Goal: Transaction & Acquisition: Book appointment/travel/reservation

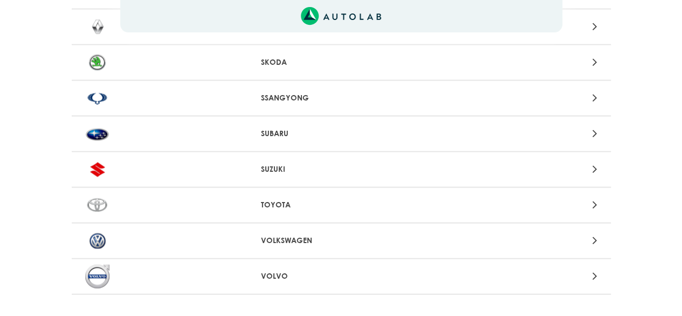
scroll to position [1133, 0]
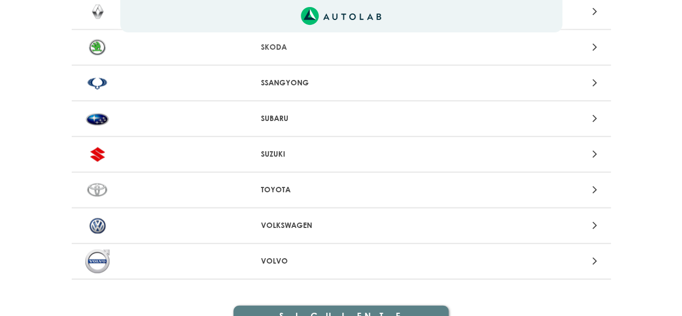
click at [318, 228] on p "VOLKSWAGEN" at bounding box center [341, 225] width 160 height 11
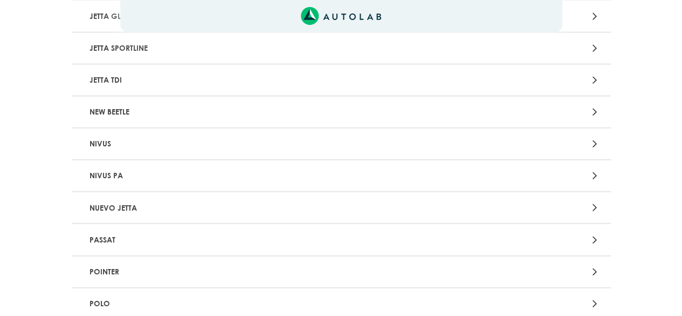
scroll to position [1456, 0]
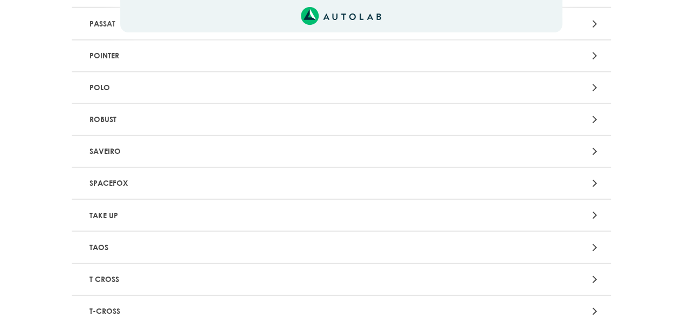
click at [195, 87] on p "POLO" at bounding box center [253, 88] width 336 height 20
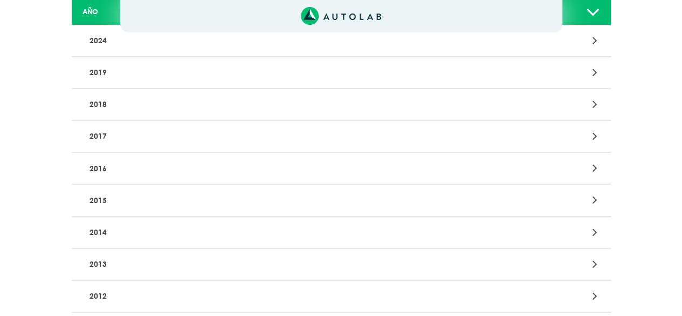
scroll to position [54, 0]
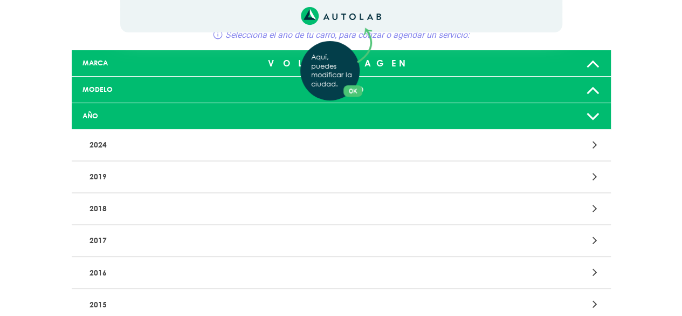
click at [99, 179] on div "Aquí, puedes modificar la ciudad. OK .aex,.bex{fill:none!important;stroke:#50c4…" at bounding box center [341, 104] width 682 height 316
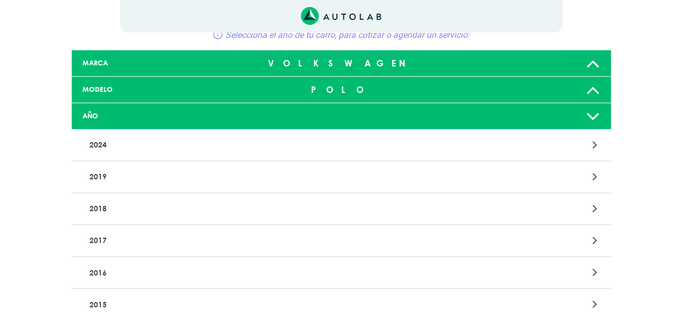
click at [585, 173] on div at bounding box center [517, 176] width 176 height 15
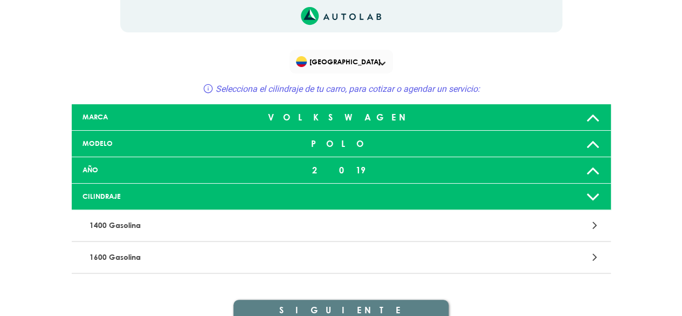
click at [507, 193] on div at bounding box center [519, 197] width 178 height 22
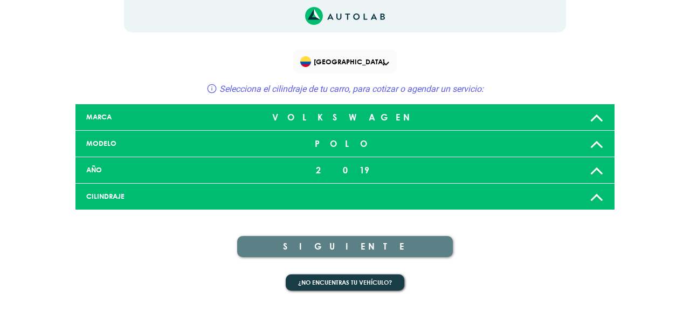
click at [335, 195] on div at bounding box center [345, 196] width 178 height 9
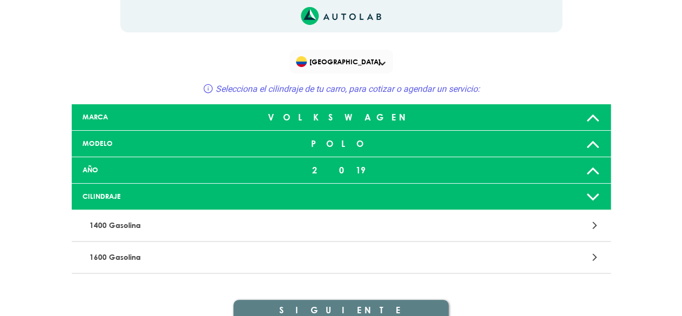
click at [327, 255] on p "1600 Gasolina" at bounding box center [253, 257] width 336 height 20
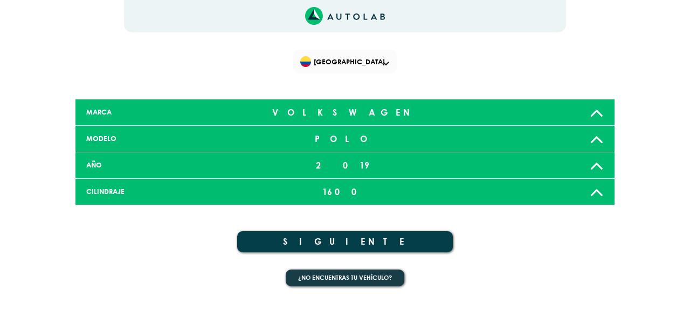
click at [384, 242] on button "SIGUIENTE" at bounding box center [345, 241] width 216 height 21
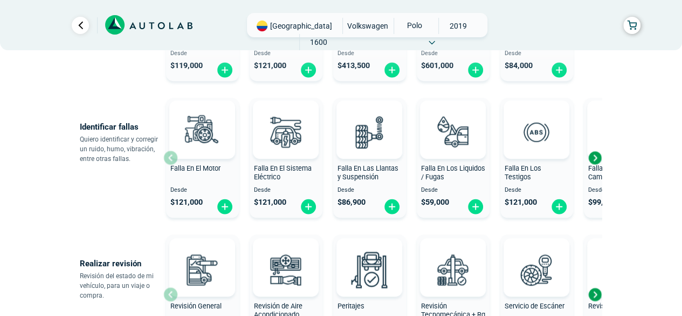
scroll to position [270, 0]
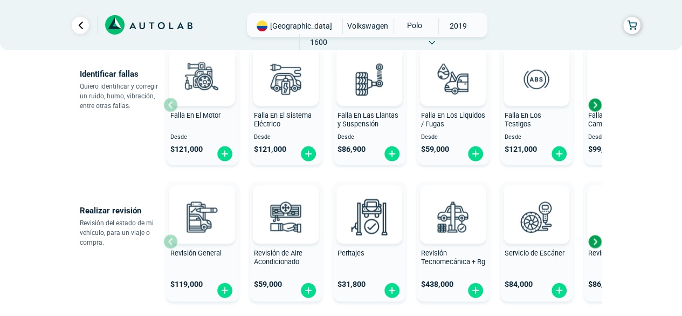
click at [594, 242] on div "Next slide" at bounding box center [595, 241] width 16 height 16
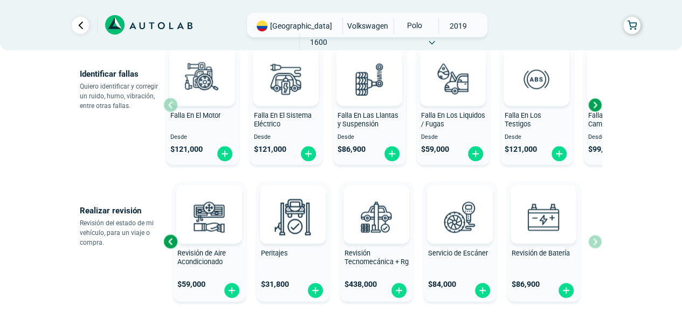
scroll to position [0, 0]
click at [594, 242] on div "Revisión General $ 119,000 Revisión de Aire Acondicionado $ 59,000 Peritajes $ …" at bounding box center [382, 241] width 439 height 128
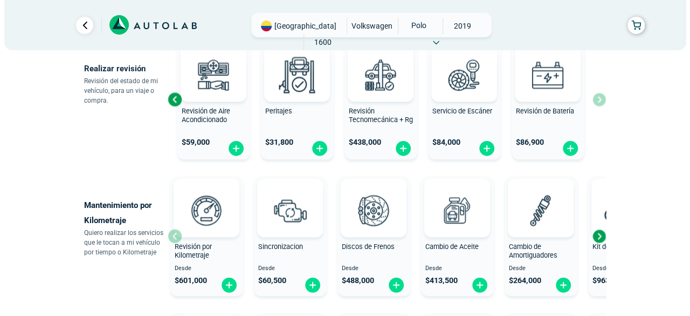
scroll to position [432, 0]
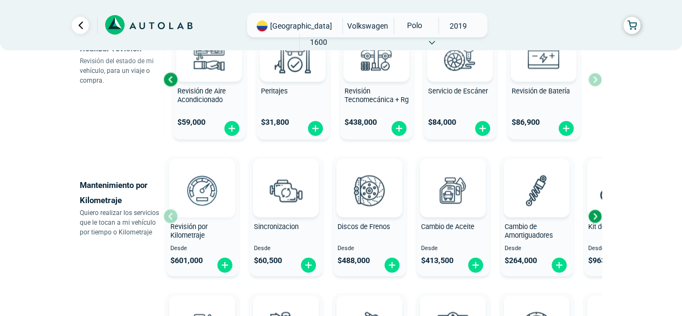
click at [213, 207] on img at bounding box center [202, 189] width 47 height 47
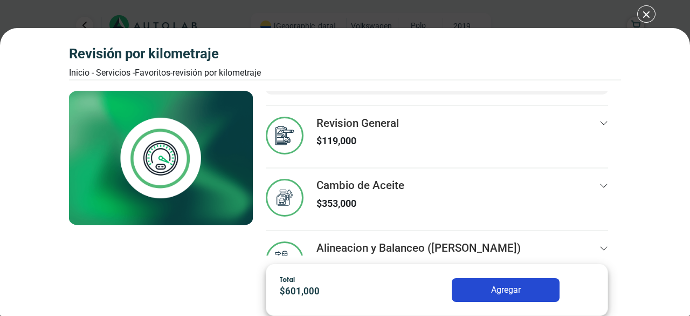
scroll to position [91, 0]
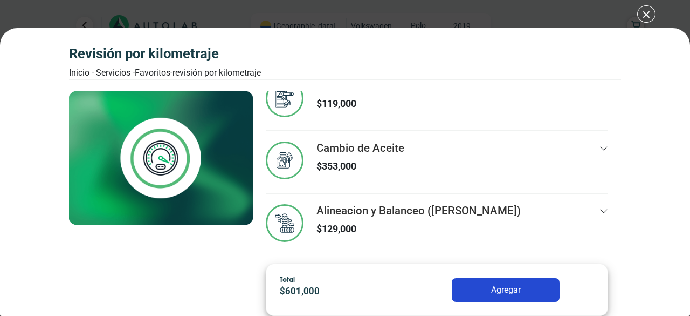
click at [600, 214] on icon at bounding box center [604, 211] width 9 height 9
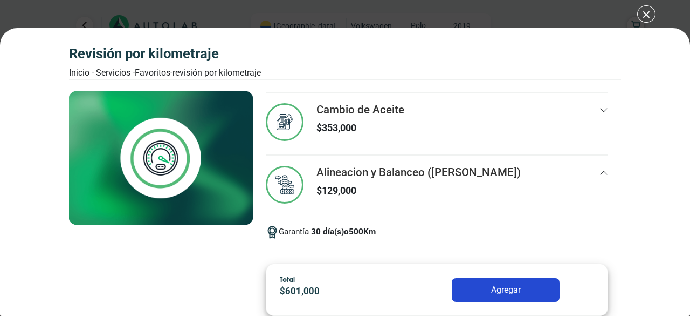
click at [587, 180] on div "Alineacion y Balanceo ([PERSON_NAME]) $ 129,000" at bounding box center [437, 191] width 343 height 51
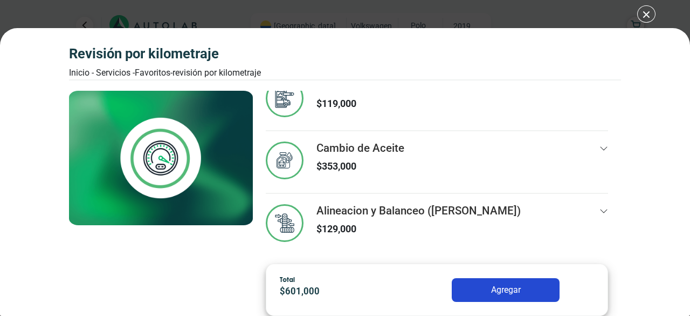
click at [600, 141] on div at bounding box center [604, 161] width 9 height 40
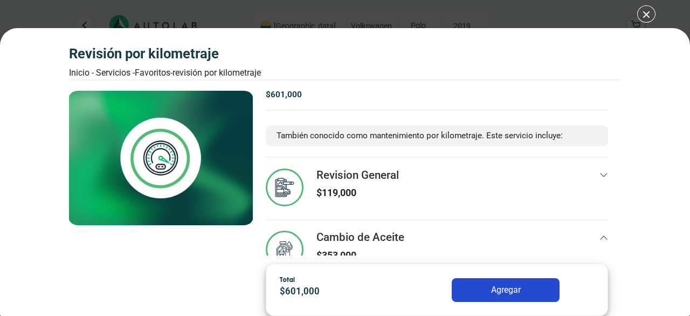
scroll to position [0, 0]
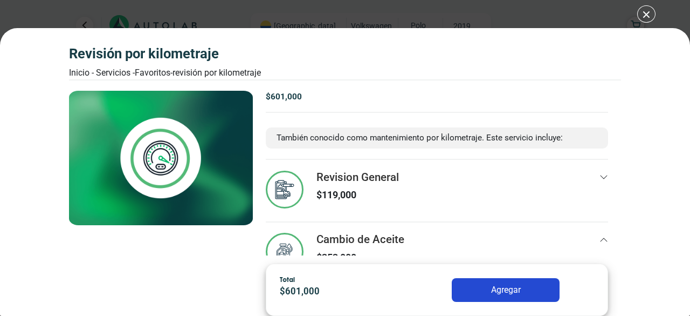
click at [582, 176] on div "Revision General $ 119,000" at bounding box center [437, 195] width 343 height 51
click at [652, 12] on div "Revisión por Kilometraje Inicio - Servicios - Favoritos - Revisión por Kilometr…" at bounding box center [345, 158] width 690 height 316
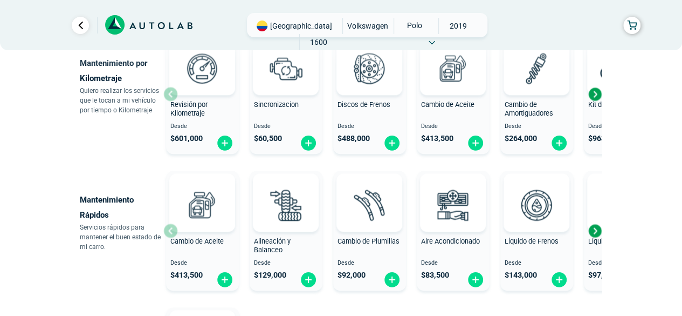
scroll to position [485, 0]
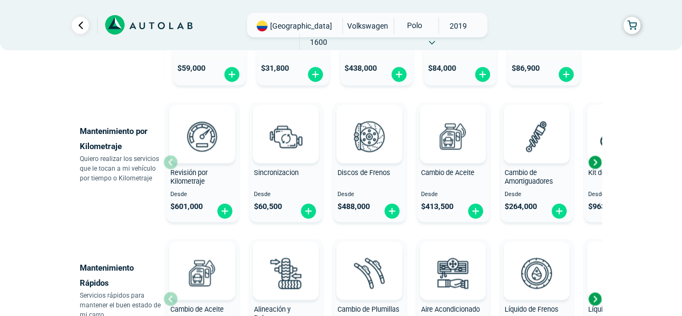
click at [597, 161] on div "Next slide" at bounding box center [595, 162] width 16 height 16
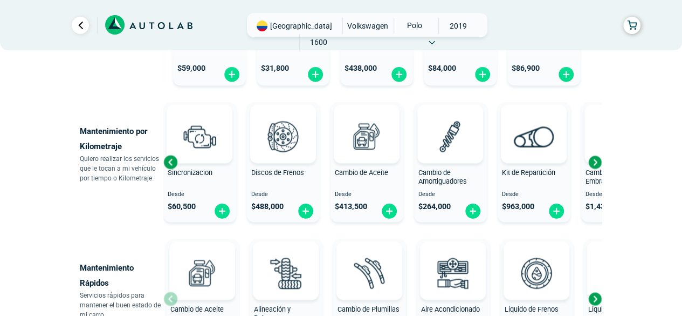
click at [597, 161] on div "Next slide" at bounding box center [595, 162] width 16 height 16
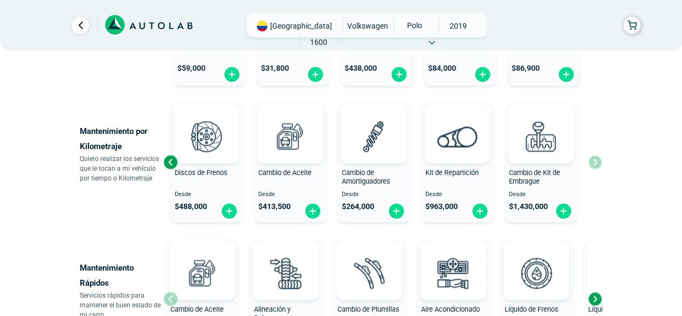
click at [597, 161] on div "Revisión por Kilometraje Desde $ 601,000 Sincronizacion Desde $ 60,500 Discos d…" at bounding box center [382, 162] width 439 height 128
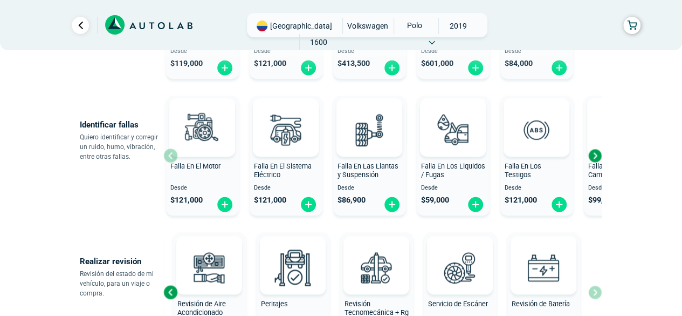
scroll to position [324, 0]
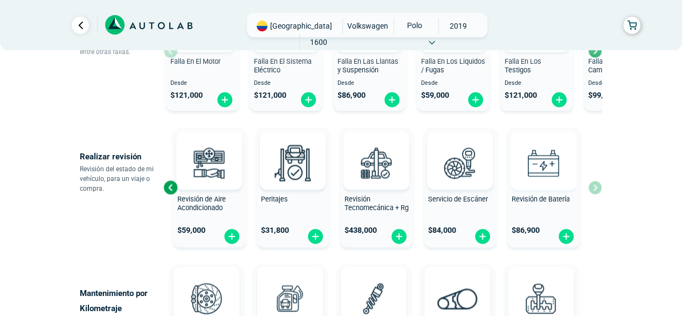
click at [548, 182] on img at bounding box center [543, 162] width 47 height 47
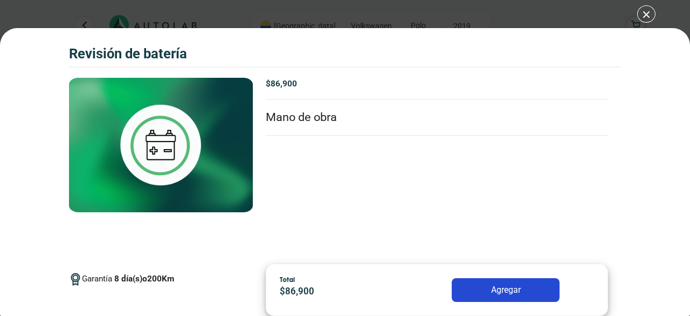
click at [645, 13] on div "Revisión de Batería Revisión de Batería Garantía 8" at bounding box center [345, 158] width 690 height 316
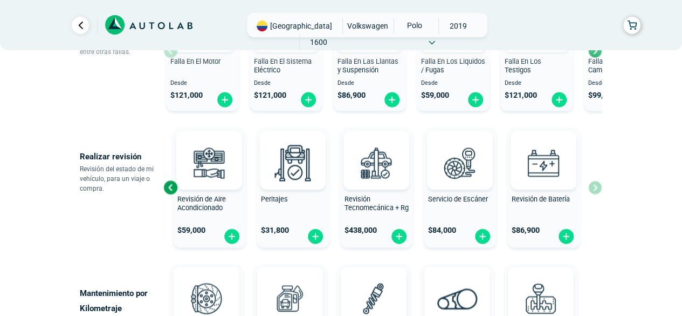
click at [596, 187] on div "Revisión General $ 119,000 Revisión de Aire Acondicionado $ 59,000 Peritajes $ …" at bounding box center [382, 187] width 439 height 128
click at [597, 189] on div "Revisión General $ 119,000 Revisión de Aire Acondicionado $ 59,000 Peritajes $ …" at bounding box center [382, 187] width 439 height 128
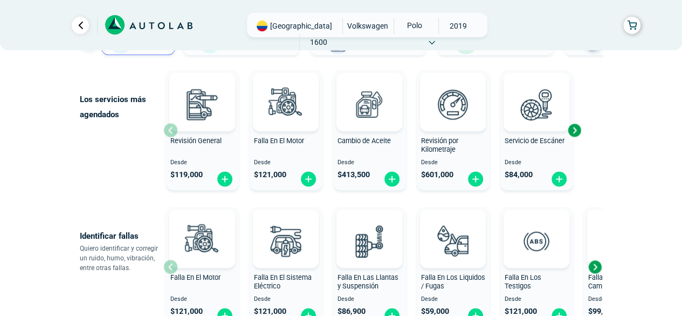
scroll to position [54, 0]
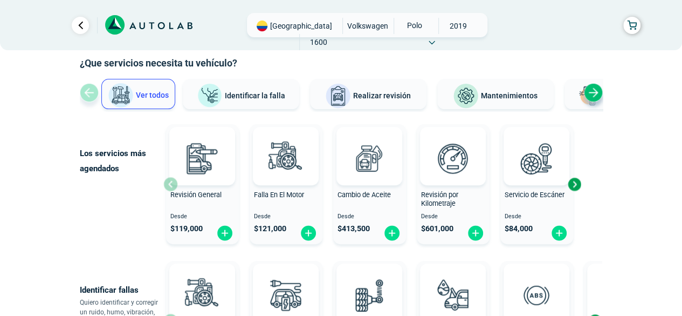
click at [578, 181] on div "Next slide" at bounding box center [574, 184] width 16 height 16
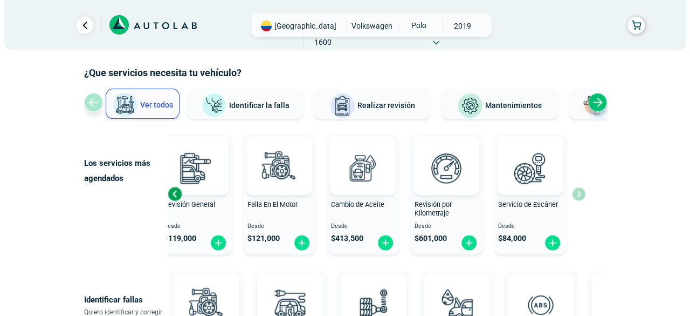
scroll to position [61, 0]
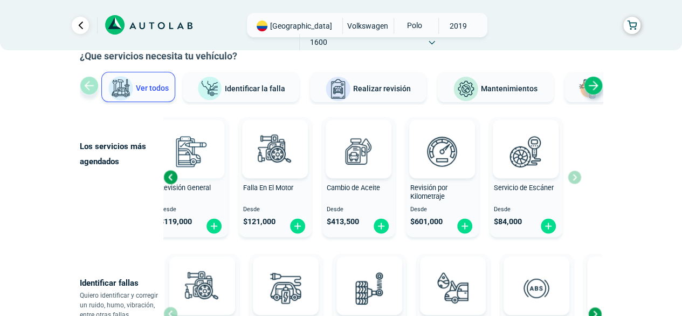
click at [222, 163] on div at bounding box center [192, 149] width 66 height 58
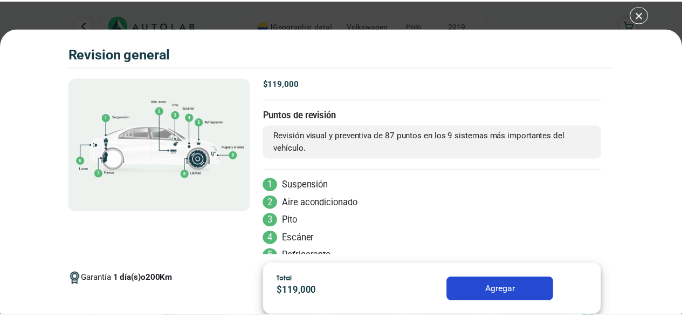
scroll to position [100, 0]
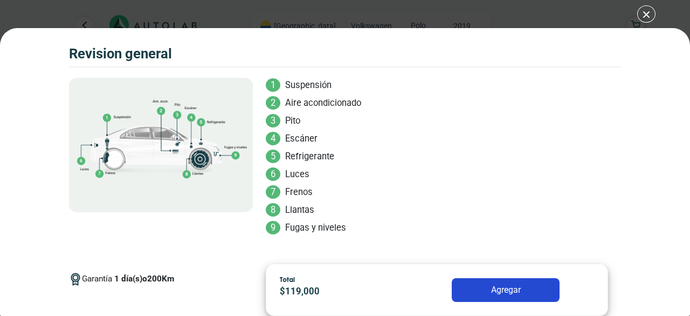
click at [648, 17] on div "Volkswagen Crossfox 2018 REVISION GENERAL $ 119,000 1 200" at bounding box center [345, 158] width 690 height 316
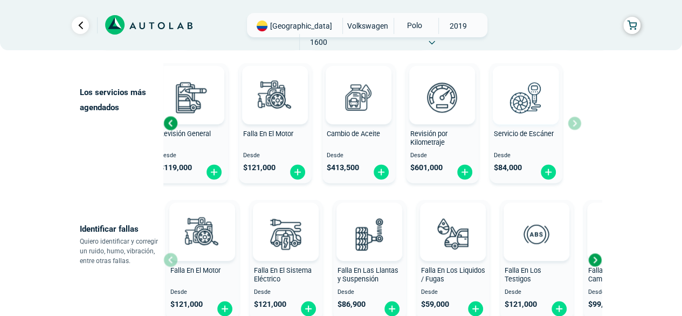
scroll to position [7, 0]
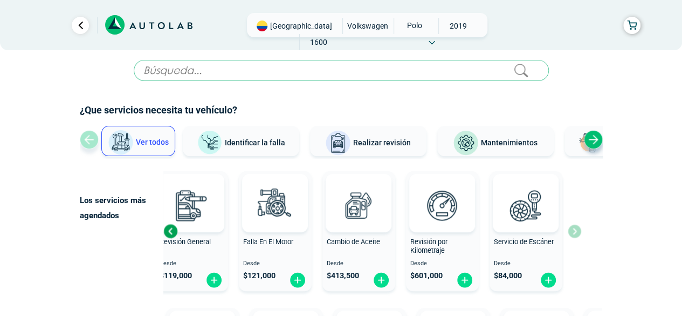
scroll to position [61, 0]
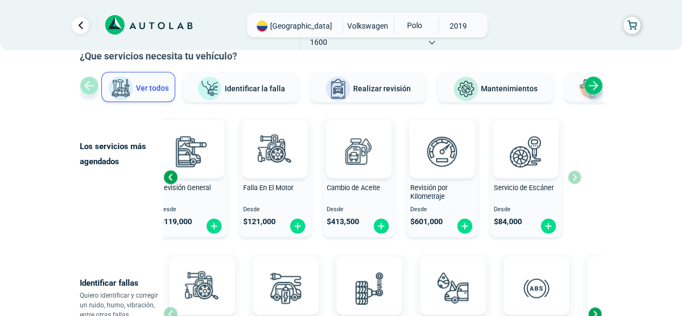
scroll to position [324, 0]
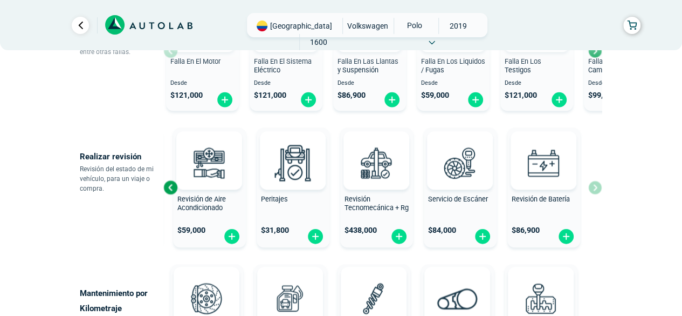
scroll to position [432, 0]
